Goal: Task Accomplishment & Management: Complete application form

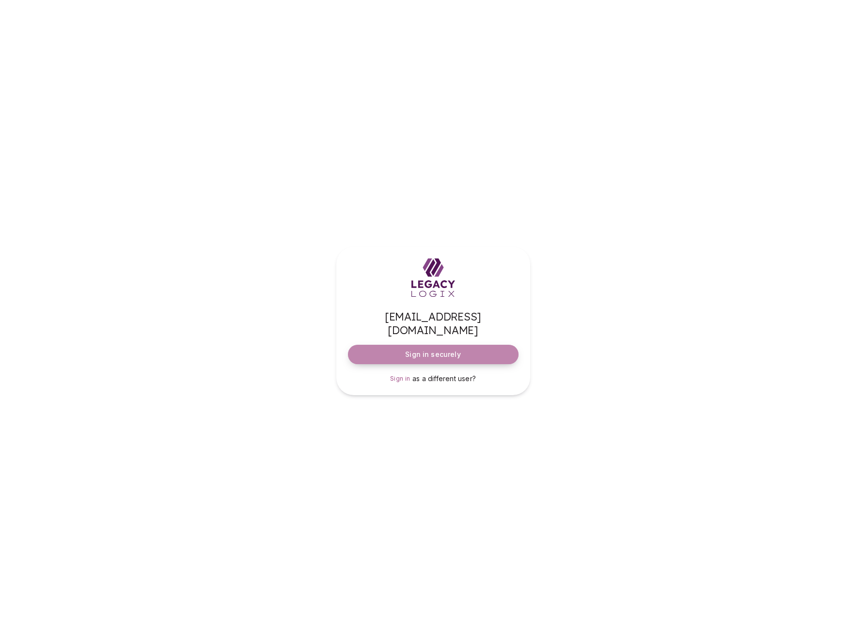
click at [426, 349] on span "Sign in securely" at bounding box center [432, 354] width 55 height 10
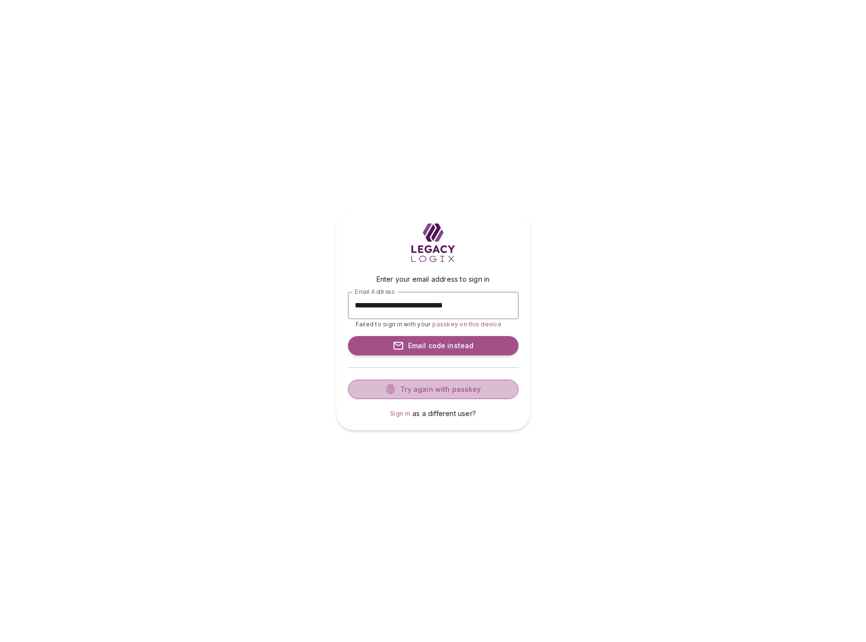
click at [468, 389] on span "Try again with passkey" at bounding box center [438, 389] width 84 height 10
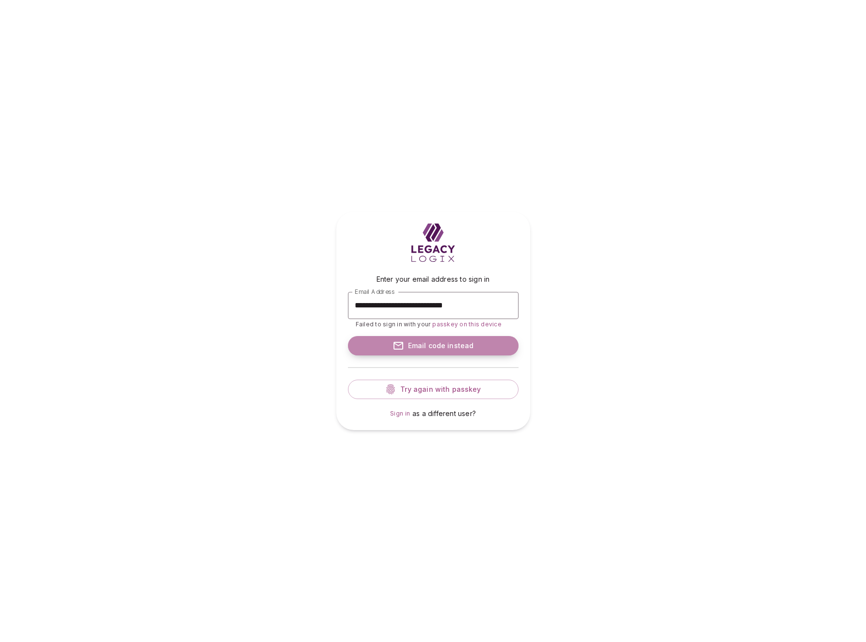
click at [436, 348] on span "Email code instead" at bounding box center [439, 346] width 70 height 10
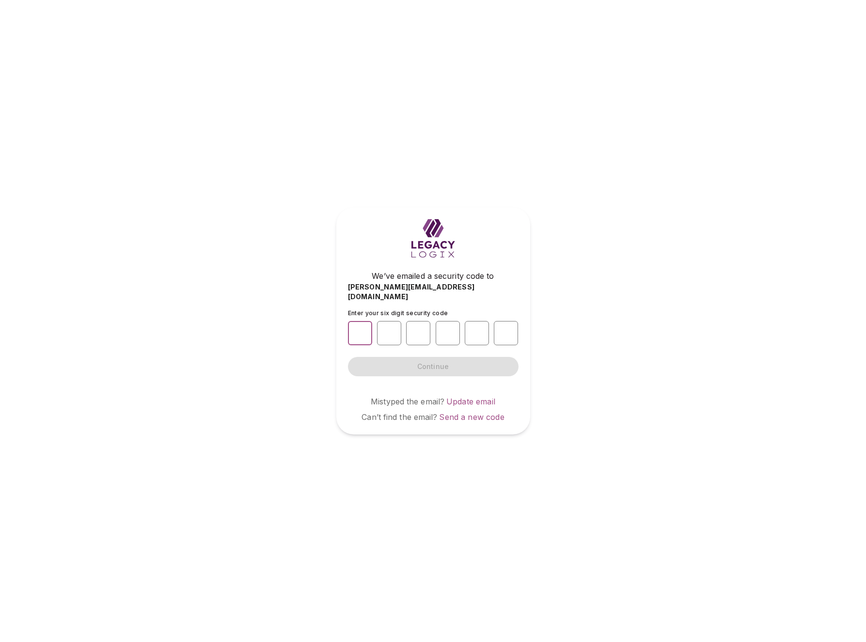
click at [357, 329] on input "number" at bounding box center [360, 333] width 24 height 24
type input "*"
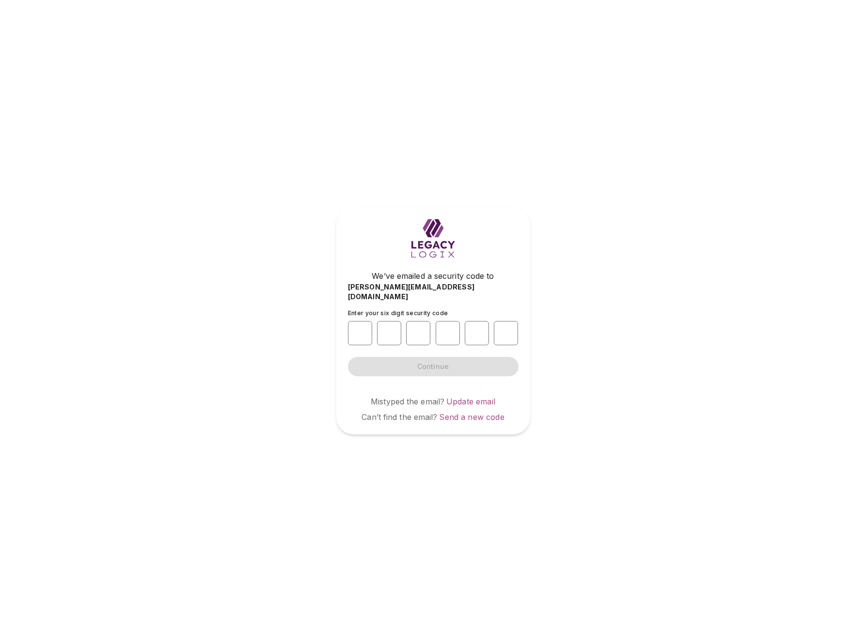
type input "*"
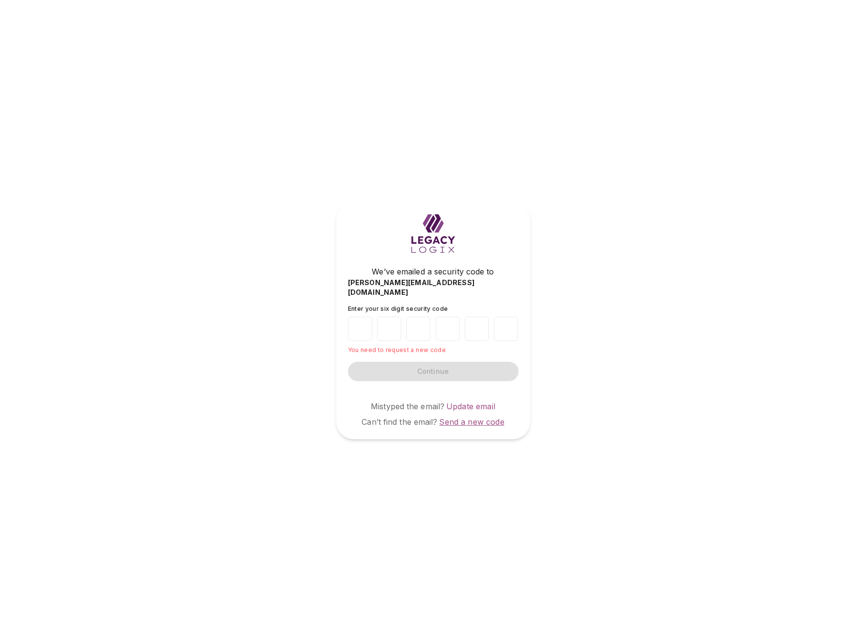
click at [469, 417] on span "Send a new code" at bounding box center [471, 422] width 65 height 10
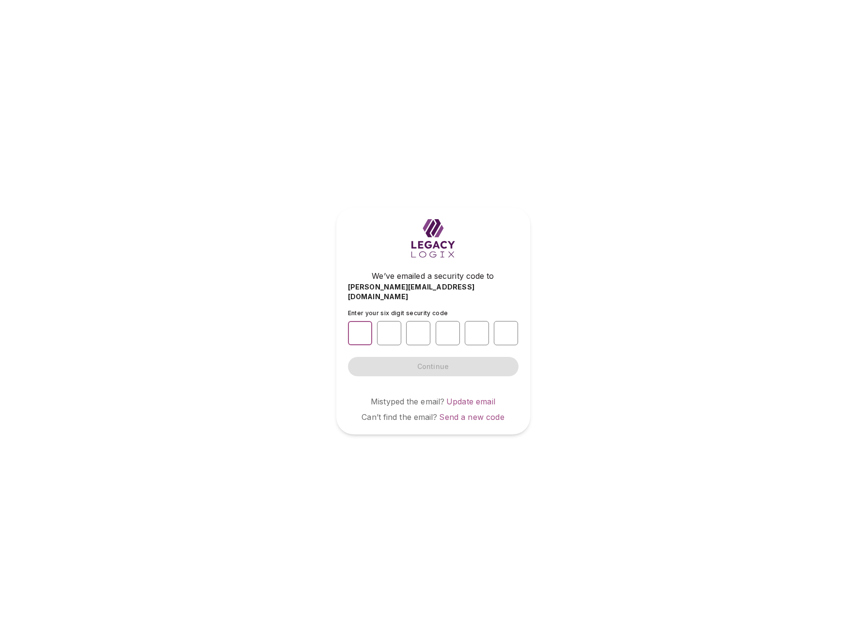
click at [356, 329] on input "number" at bounding box center [360, 333] width 24 height 24
type input "*"
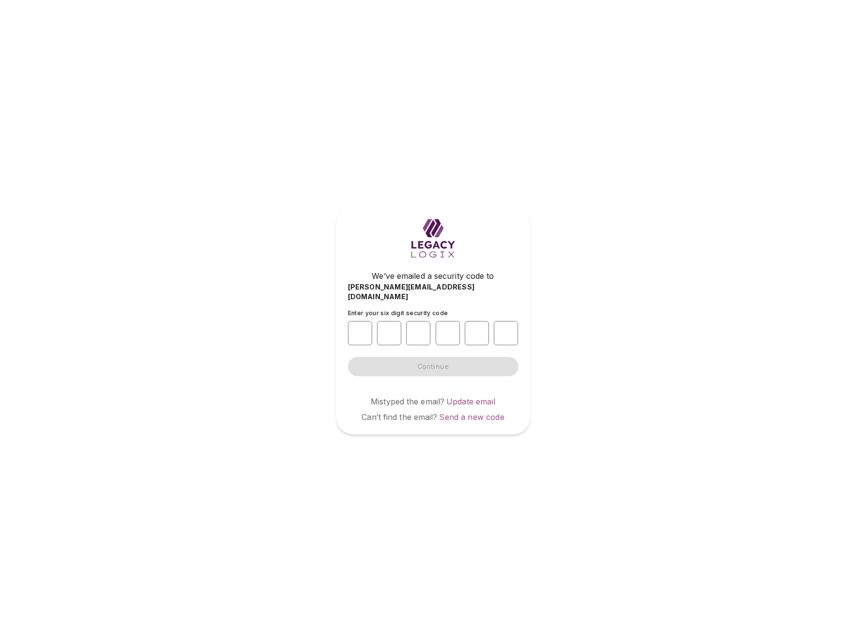
type input "*"
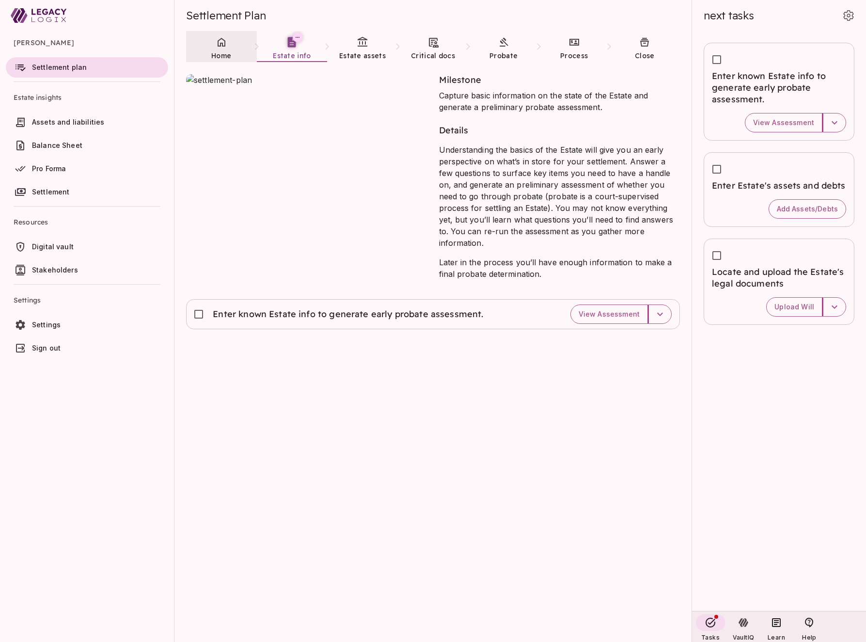
click at [225, 47] on icon at bounding box center [222, 42] width 12 height 12
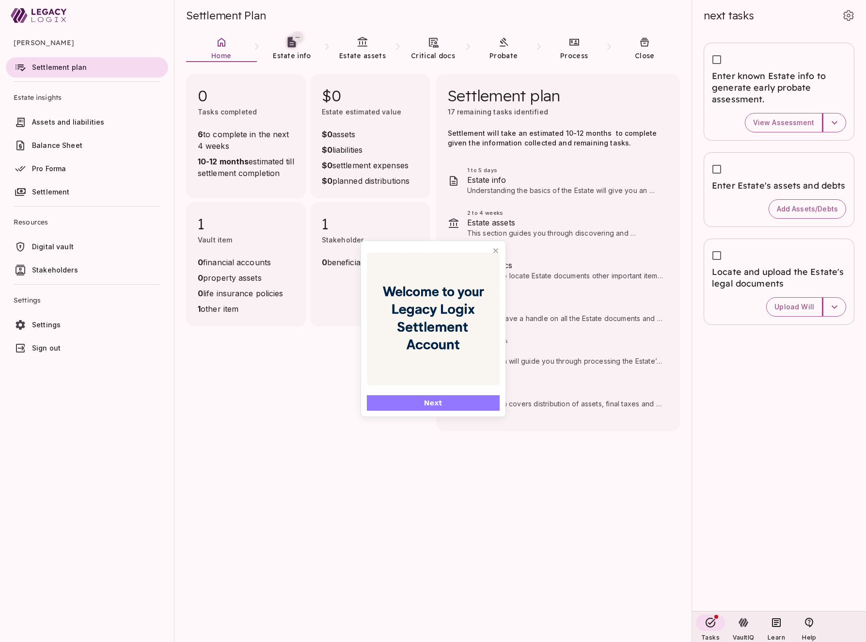
click at [443, 404] on button "Next" at bounding box center [433, 403] width 133 height 16
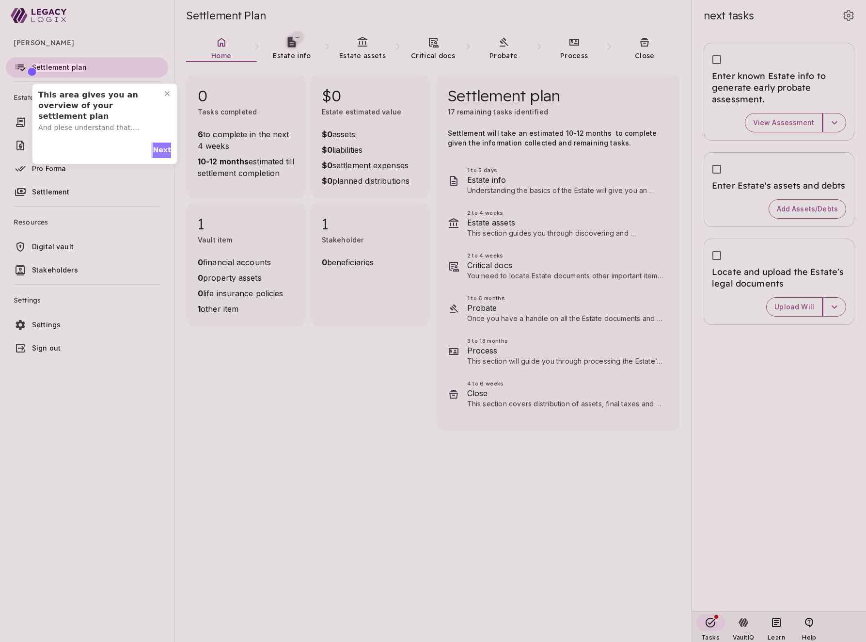
click at [157, 146] on span "Next" at bounding box center [162, 150] width 18 height 10
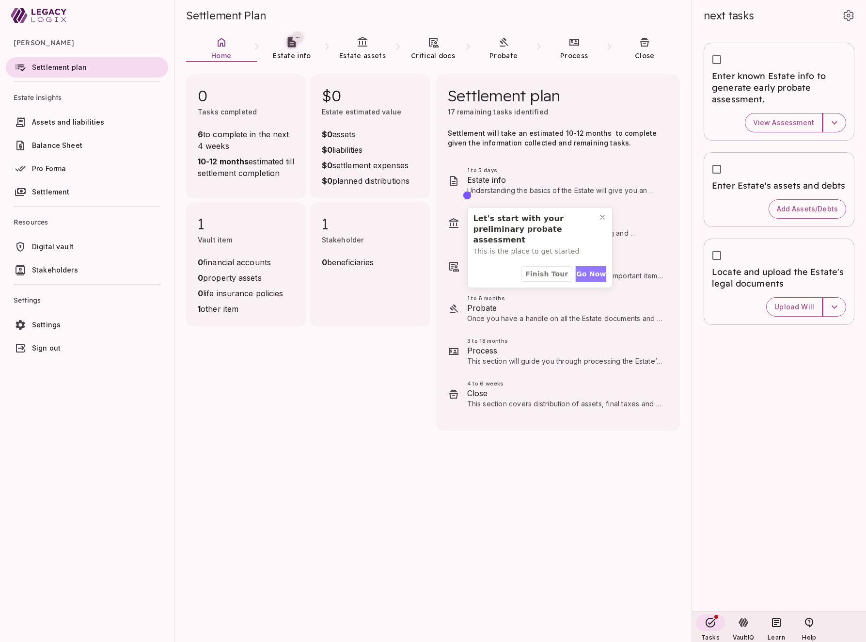
click at [588, 272] on span "Go Now" at bounding box center [591, 274] width 30 height 10
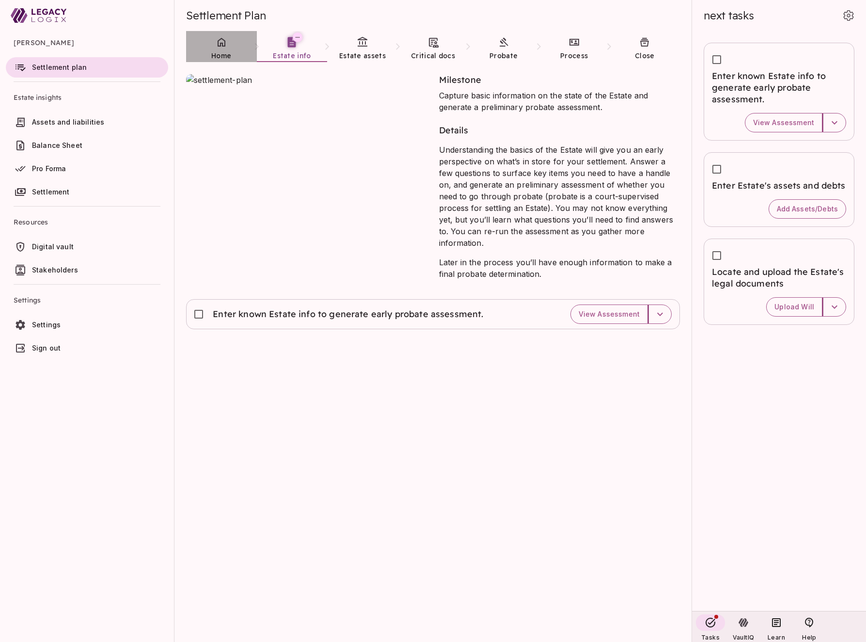
click at [224, 38] on icon at bounding box center [222, 42] width 12 height 12
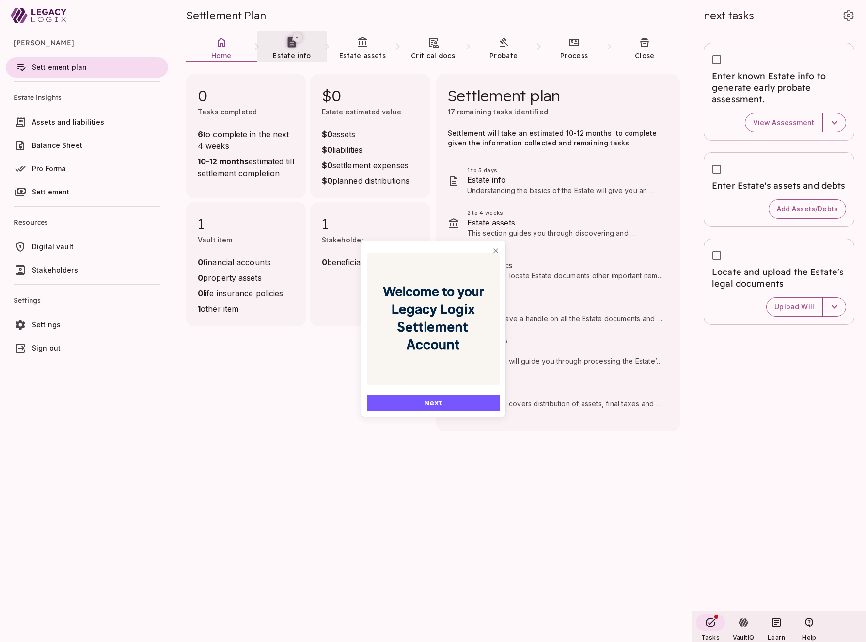
click at [289, 46] on icon at bounding box center [292, 42] width 8 height 10
